Goal: Task Accomplishment & Management: Use online tool/utility

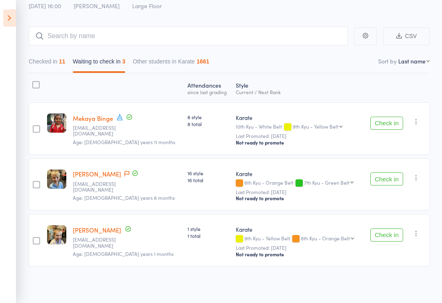
click at [39, 88] on label at bounding box center [35, 85] width 7 height 9
click at [34, 82] on input "checkbox" at bounding box center [34, 82] width 0 height 0
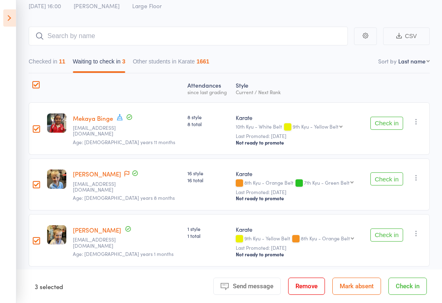
click at [367, 286] on button "Mark absent" at bounding box center [356, 285] width 49 height 17
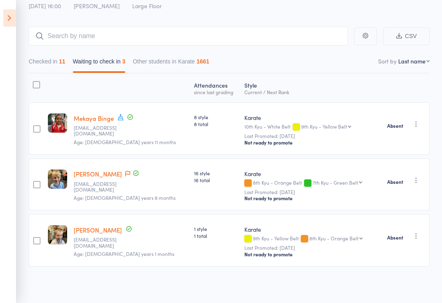
click at [13, 15] on icon at bounding box center [9, 17] width 13 height 17
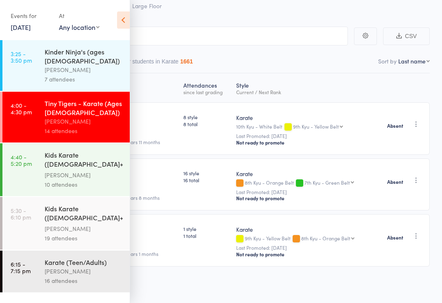
click at [67, 158] on div "Kids Karate ([DEMOGRAPHIC_DATA]+) Intermediate+" at bounding box center [84, 160] width 78 height 20
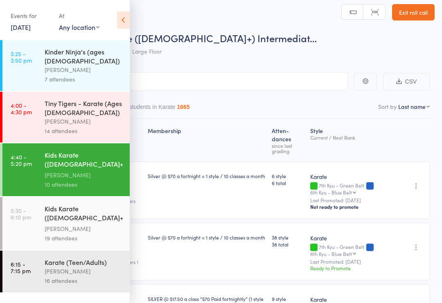
click at [117, 12] on icon at bounding box center [123, 19] width 13 height 17
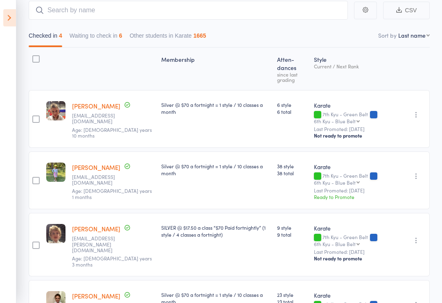
scroll to position [77, 0]
click at [104, 37] on button "Waiting to check in 6" at bounding box center [96, 37] width 53 height 19
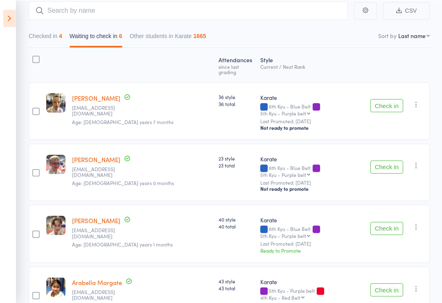
scroll to position [77, 0]
click at [391, 99] on button "Check in" at bounding box center [386, 105] width 33 height 13
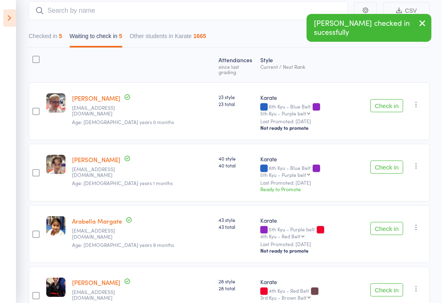
click at [387, 160] on button "Check in" at bounding box center [386, 166] width 33 height 13
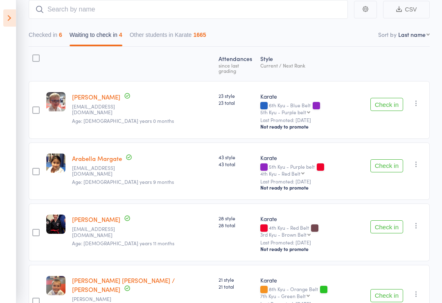
scroll to position [77, 0]
click at [53, 37] on button "Checked in 6" at bounding box center [46, 37] width 34 height 19
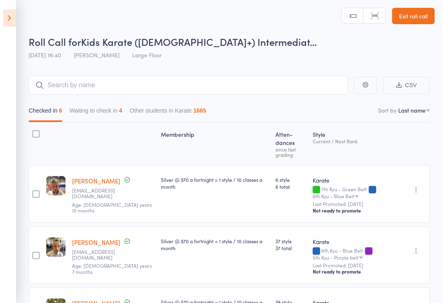
scroll to position [0, 0]
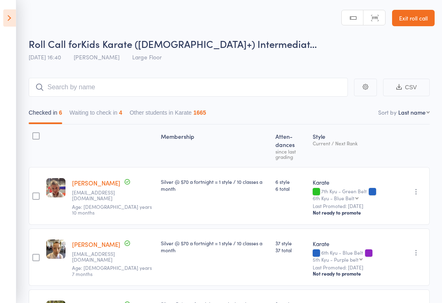
click at [104, 116] on button "Waiting to check in 4" at bounding box center [96, 114] width 53 height 19
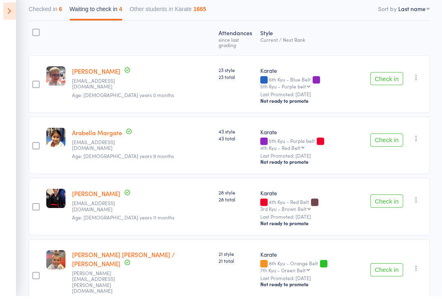
scroll to position [88, 0]
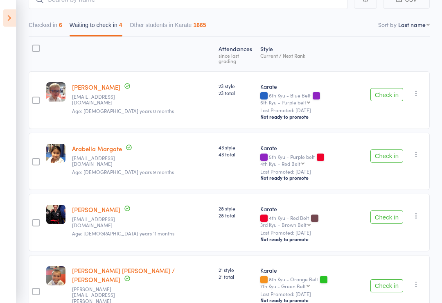
click at [10, 16] on icon at bounding box center [9, 17] width 13 height 17
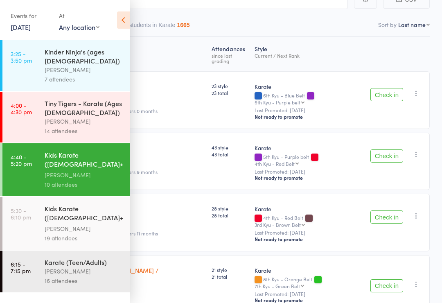
click at [64, 212] on div "Kids Karate ([DEMOGRAPHIC_DATA]+) Beginners" at bounding box center [84, 214] width 78 height 20
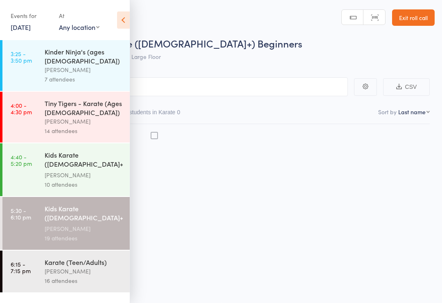
scroll to position [6, 0]
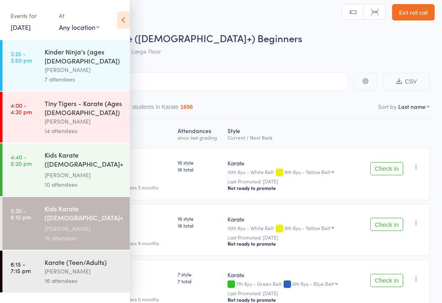
click at [61, 266] on div "[PERSON_NAME]" at bounding box center [84, 270] width 78 height 9
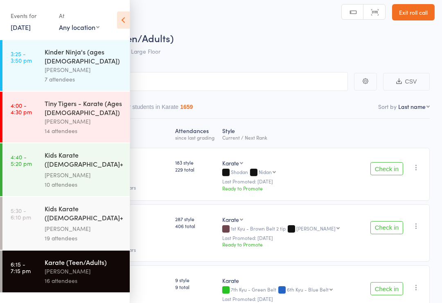
click at [129, 24] on icon at bounding box center [123, 19] width 13 height 17
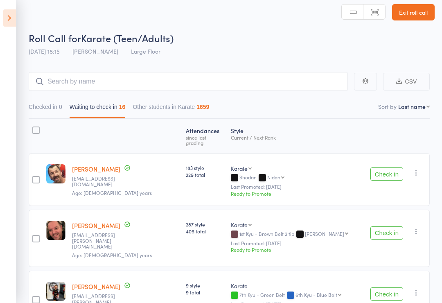
click at [15, 12] on icon at bounding box center [9, 17] width 13 height 17
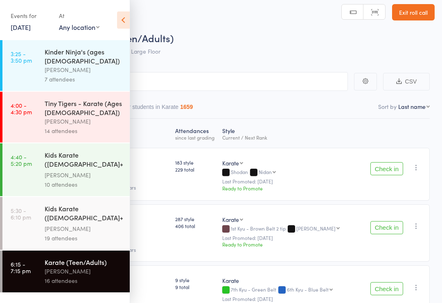
click at [31, 30] on link "[DATE]" at bounding box center [21, 27] width 20 height 9
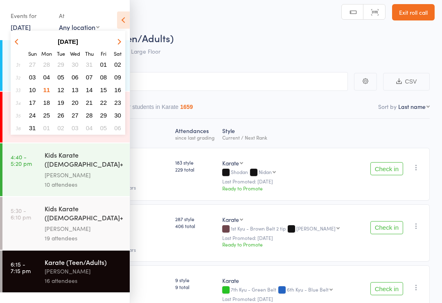
click at [63, 93] on span "12" at bounding box center [60, 89] width 7 height 7
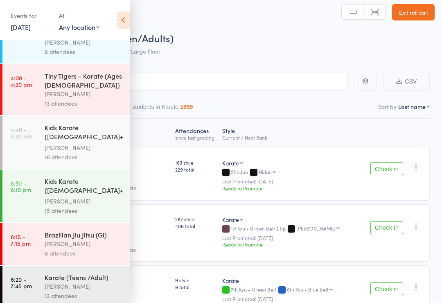
scroll to position [27, 0]
click at [86, 291] on div "13 attendees" at bounding box center [84, 295] width 78 height 9
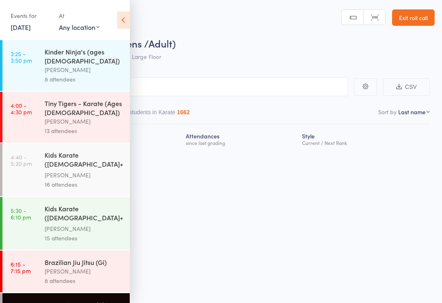
click at [126, 21] on icon at bounding box center [123, 19] width 13 height 17
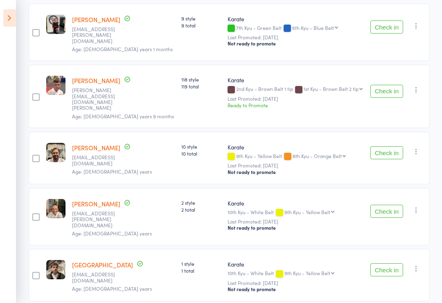
scroll to position [378, 0]
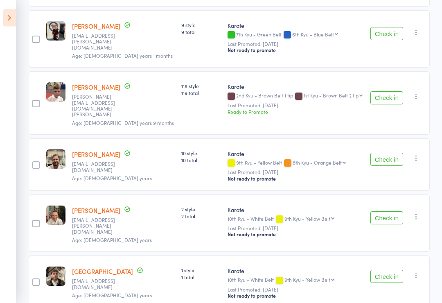
click at [14, 18] on icon at bounding box center [9, 17] width 13 height 17
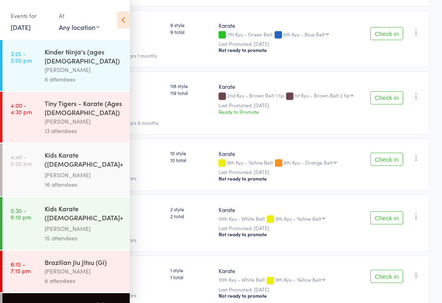
click at [31, 23] on link "[DATE]" at bounding box center [21, 27] width 20 height 9
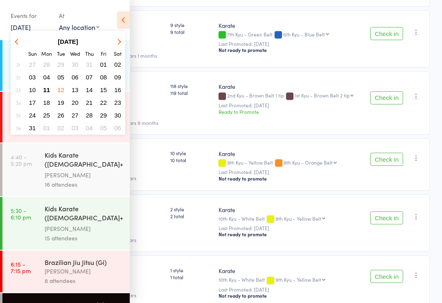
click at [50, 89] on button "11" at bounding box center [47, 89] width 13 height 11
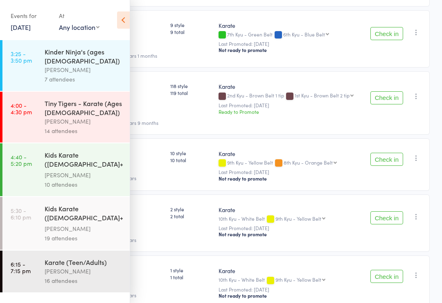
click at [83, 162] on div "Kids Karate ([DEMOGRAPHIC_DATA]+) Intermediate+" at bounding box center [84, 160] width 78 height 20
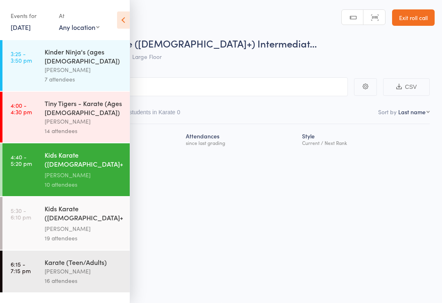
scroll to position [6, 0]
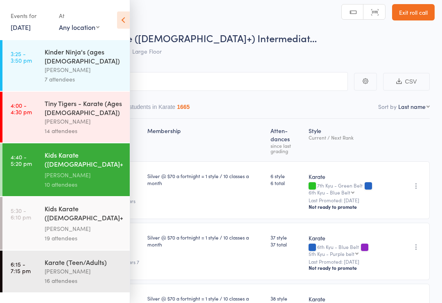
click at [128, 19] on icon at bounding box center [123, 19] width 13 height 17
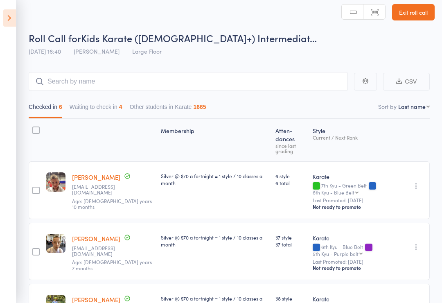
click at [99, 109] on button "Waiting to check in 4" at bounding box center [96, 108] width 53 height 19
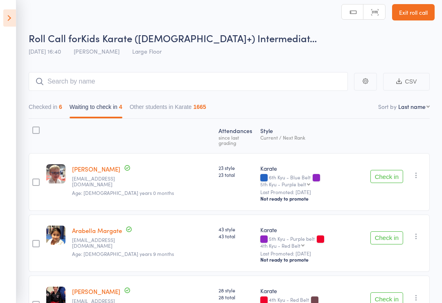
click at [387, 170] on button "Check in" at bounding box center [386, 176] width 33 height 13
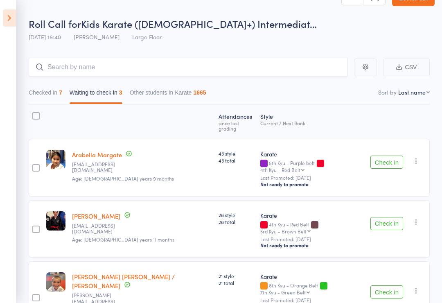
scroll to position [41, 0]
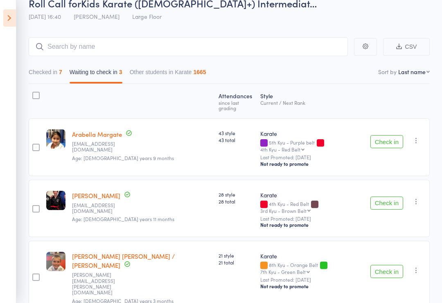
click at [387, 265] on button "Check in" at bounding box center [386, 271] width 33 height 13
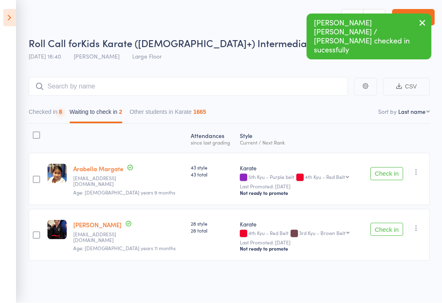
scroll to position [6, 0]
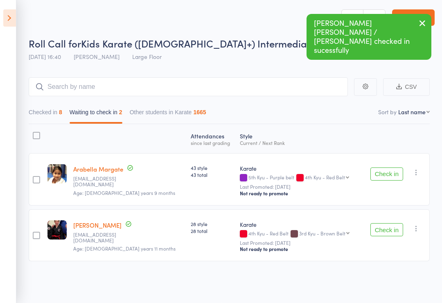
click at [387, 230] on button "Check in" at bounding box center [386, 229] width 33 height 13
